Goal: Find specific page/section: Find specific page/section

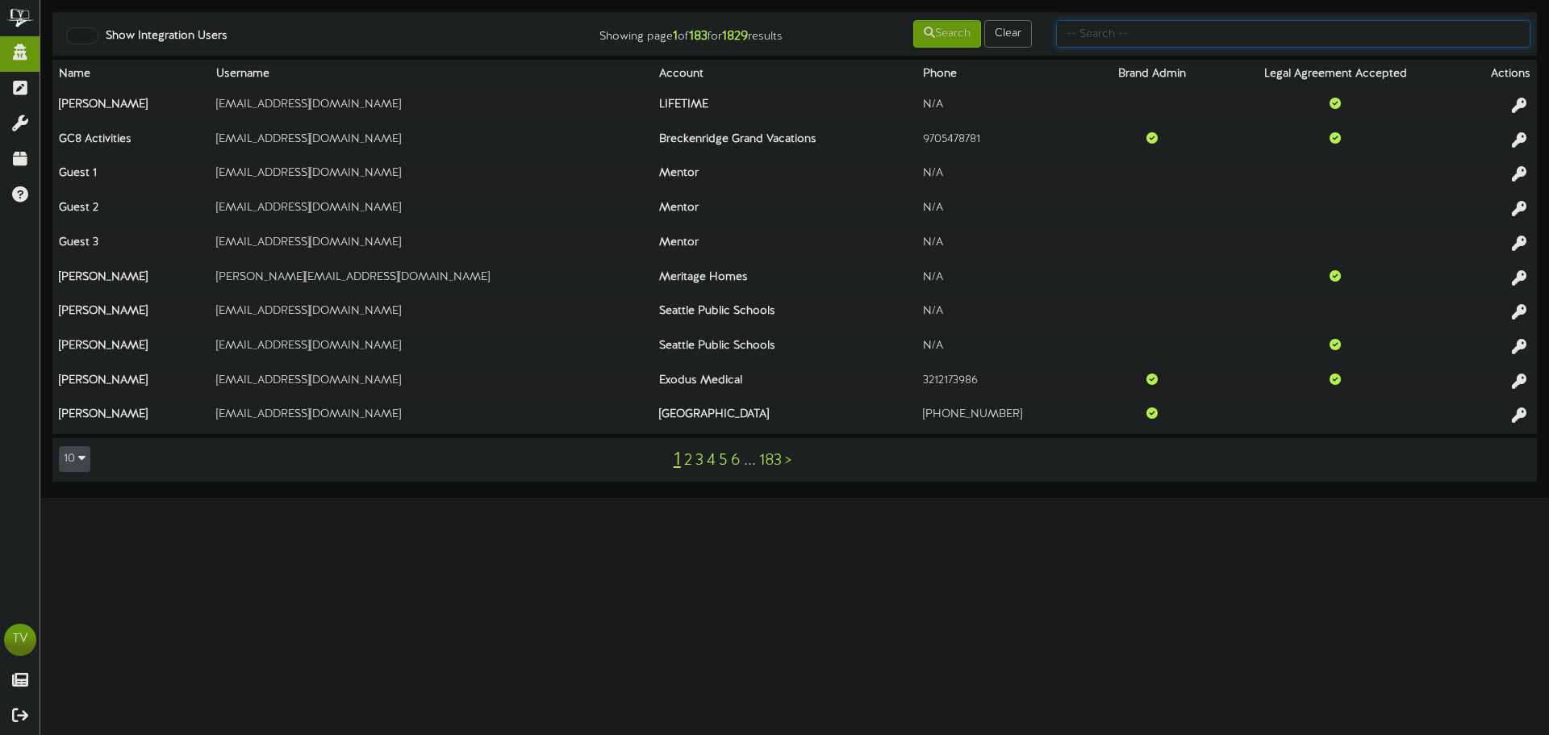
click at [1228, 33] on input "text" at bounding box center [1293, 33] width 474 height 27
type input "tim.robert"
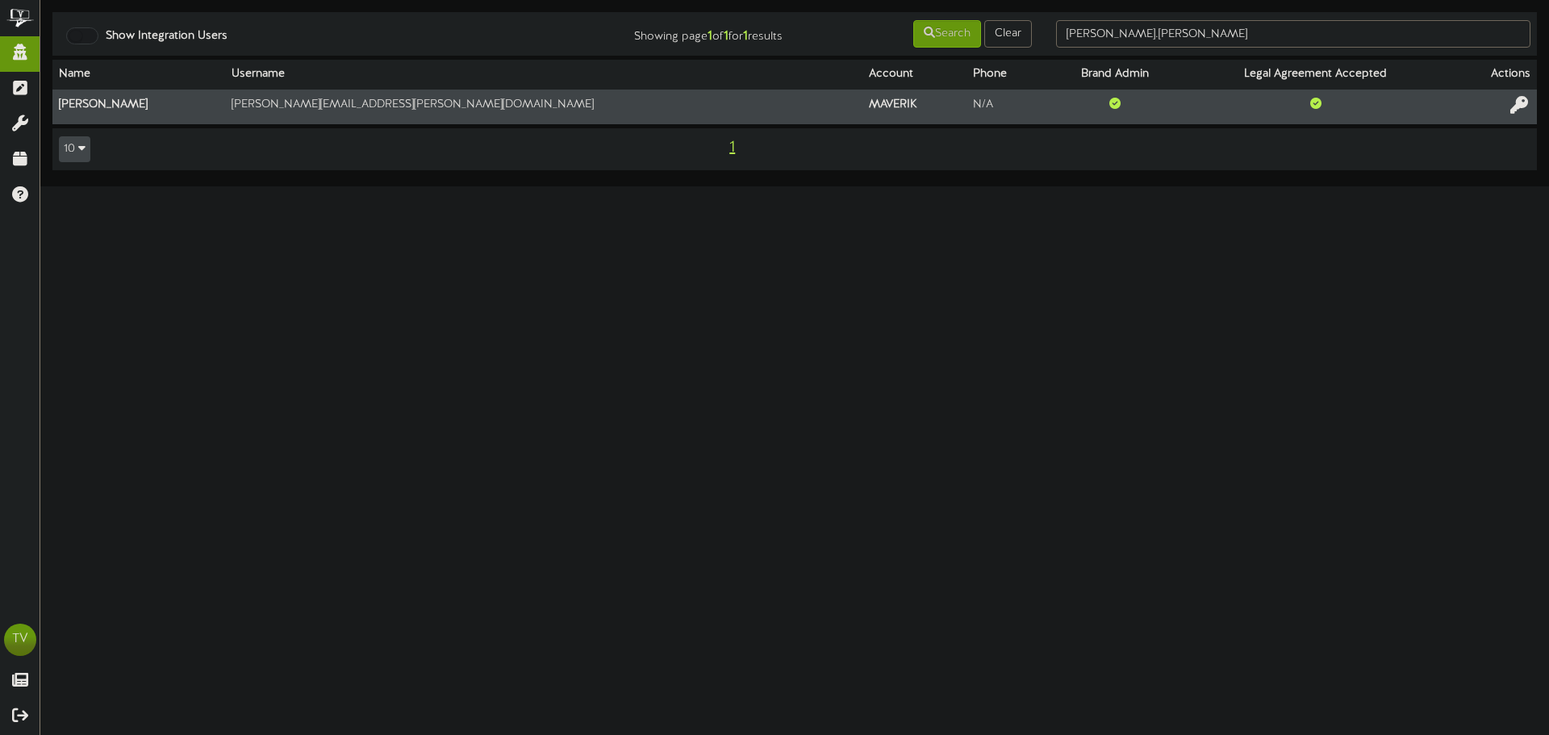
click at [1515, 99] on icon at bounding box center [1519, 105] width 18 height 18
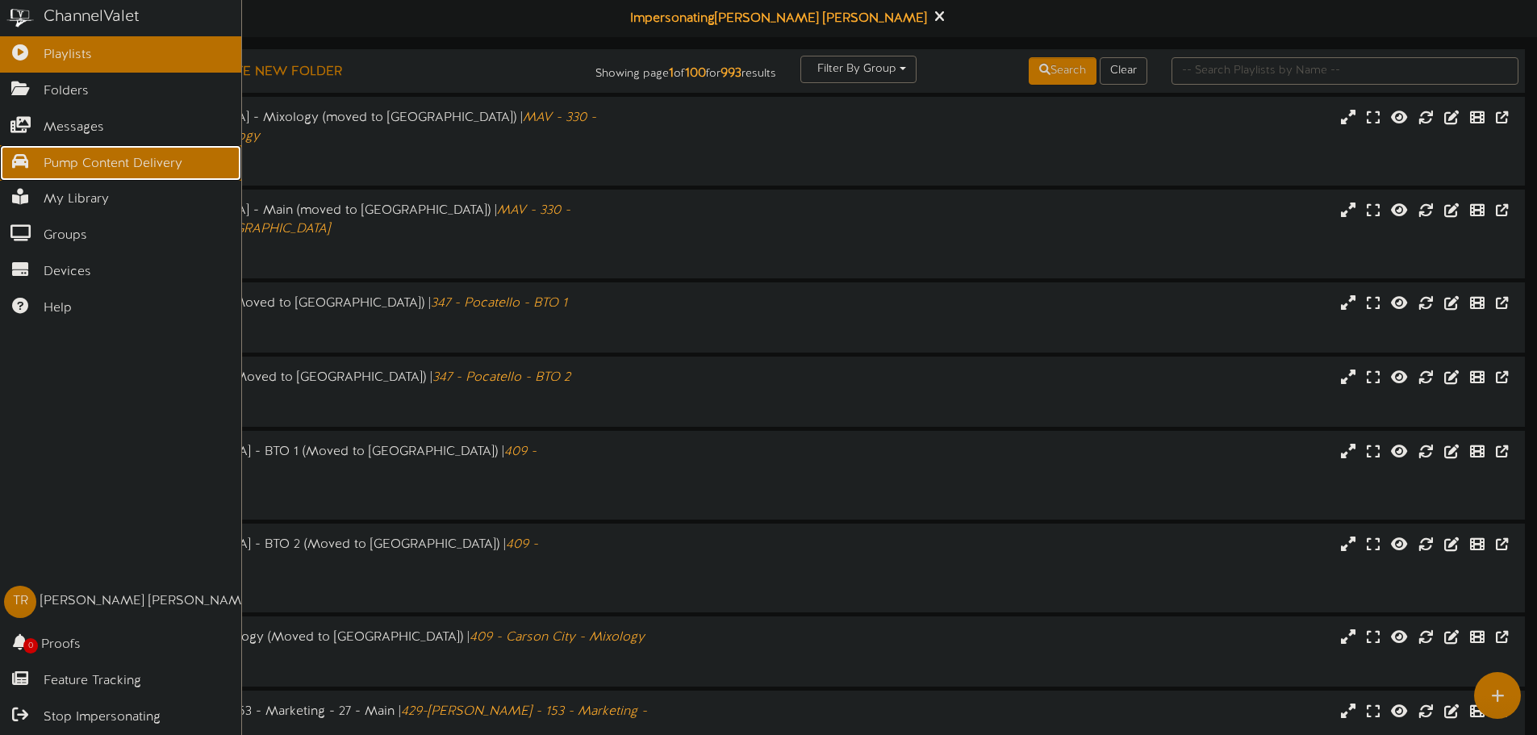
click at [73, 155] on span "Pump Content Delivery" at bounding box center [113, 164] width 139 height 19
click at [31, 156] on icon at bounding box center [20, 159] width 40 height 12
